Goal: Task Accomplishment & Management: Manage account settings

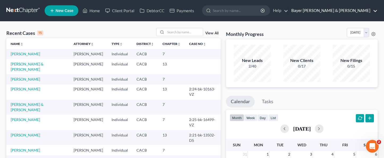
click at [348, 10] on link "Bayer [PERSON_NAME] & [PERSON_NAME]" at bounding box center [333, 11] width 89 height 10
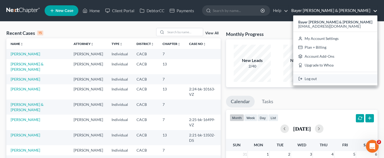
click at [346, 78] on link "Log out" at bounding box center [335, 78] width 84 height 9
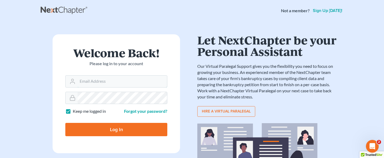
type input "[EMAIL_ADDRESS][DOMAIN_NAME]"
click at [15, 35] on main "× Thanks for stopping by! Welcome Back! Please log in to your account Email Add…" at bounding box center [192, 114] width 384 height 187
click at [114, 132] on input "Log In" at bounding box center [116, 129] width 102 height 13
type input "Thinking..."
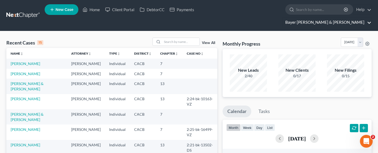
click at [344, 18] on link "Bayer [PERSON_NAME] & [PERSON_NAME]" at bounding box center [327, 23] width 89 height 10
